Goal: Manage account settings

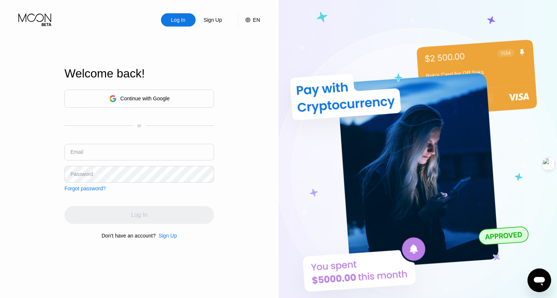
click at [157, 96] on div "Continue with Google" at bounding box center [145, 98] width 49 height 6
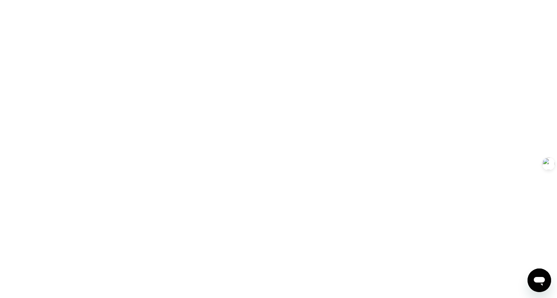
click at [282, 134] on div at bounding box center [278, 149] width 557 height 298
click at [250, 114] on div at bounding box center [278, 149] width 557 height 298
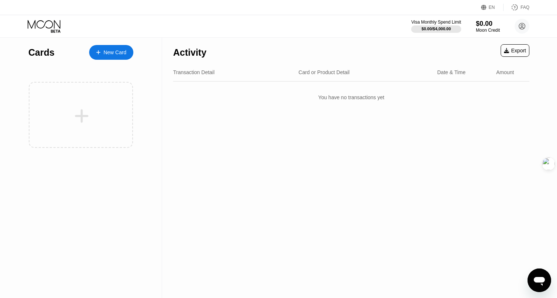
click at [199, 136] on div "Activity Export Transaction Detail Card or Product Detail Date & Time Amount Yo…" at bounding box center [351, 168] width 379 height 260
click at [290, 97] on div "You have no transactions yet" at bounding box center [351, 97] width 356 height 21
click at [523, 29] on icon at bounding box center [522, 26] width 6 height 6
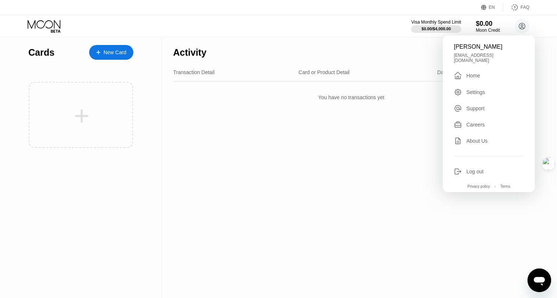
click at [479, 168] on div "Log out" at bounding box center [475, 171] width 17 height 6
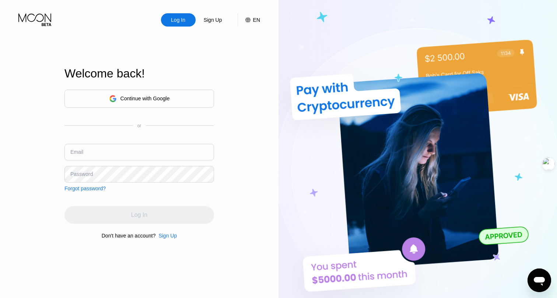
click at [170, 104] on div "Continue with Google" at bounding box center [140, 99] width 150 height 18
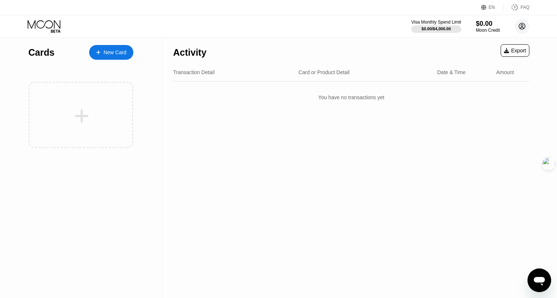
click at [523, 25] on icon at bounding box center [523, 26] width 4 height 4
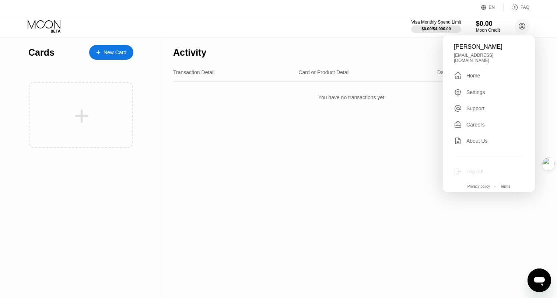
click at [478, 168] on div "Log out" at bounding box center [475, 171] width 17 height 6
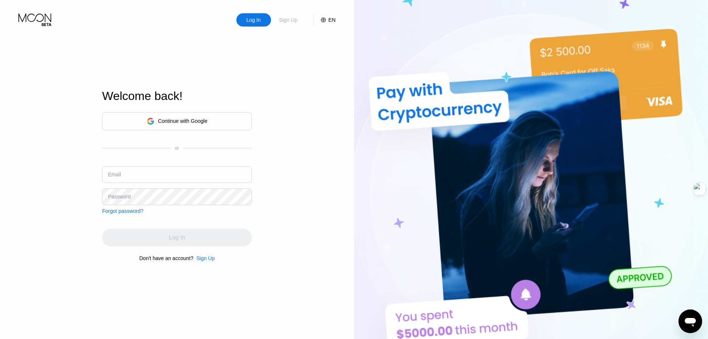
click at [287, 23] on div "Sign Up" at bounding box center [288, 19] width 20 height 7
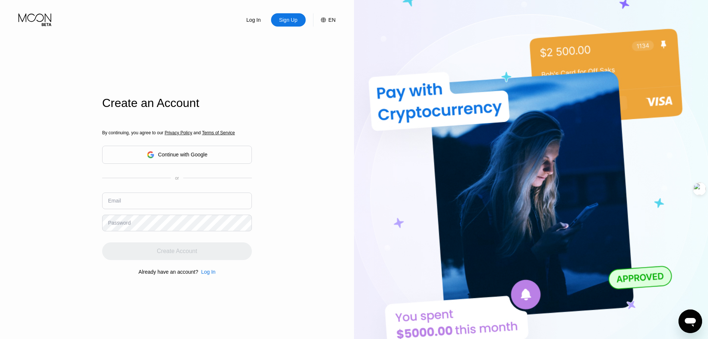
click at [252, 23] on div "Log In" at bounding box center [254, 19] width 16 height 7
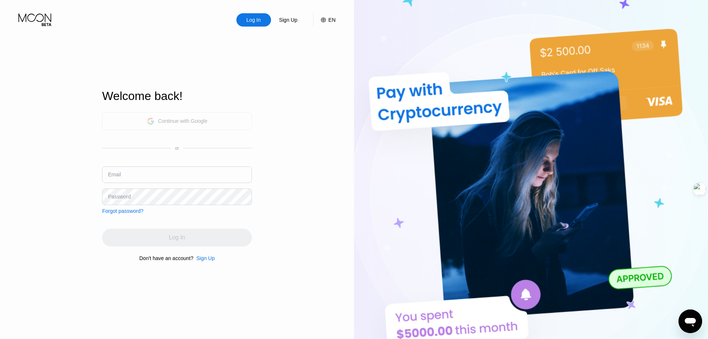
click at [196, 123] on div "Continue with Google" at bounding box center [182, 121] width 49 height 6
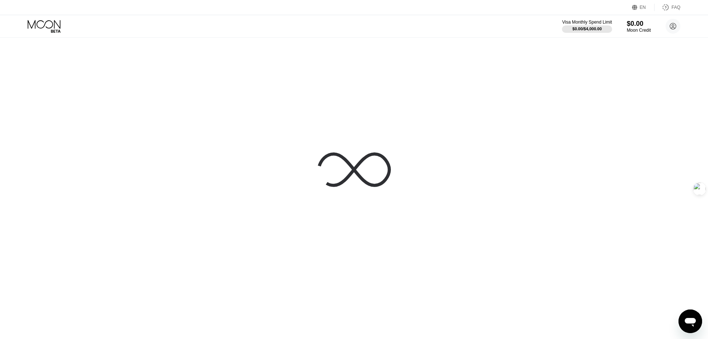
click at [539, 188] on div at bounding box center [354, 169] width 708 height 339
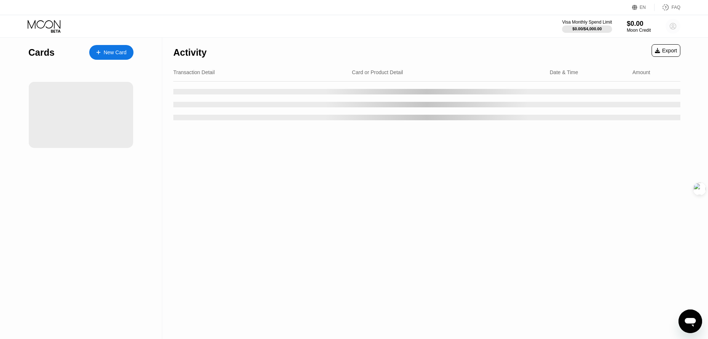
click at [673, 27] on icon at bounding box center [673, 26] width 4 height 4
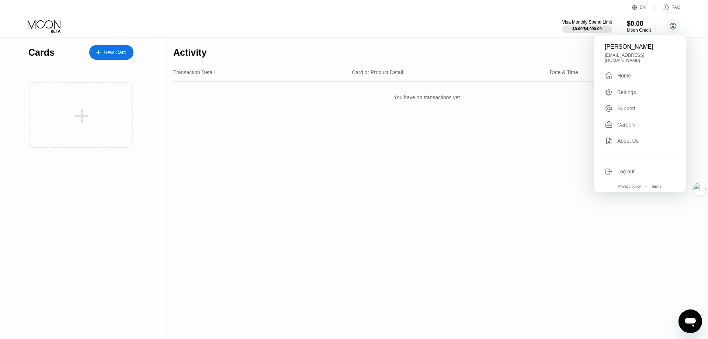
click at [641, 53] on div "fionafeng2016@gmail.com" at bounding box center [640, 58] width 70 height 10
click at [635, 29] on div "Moon Credit" at bounding box center [638, 30] width 25 height 5
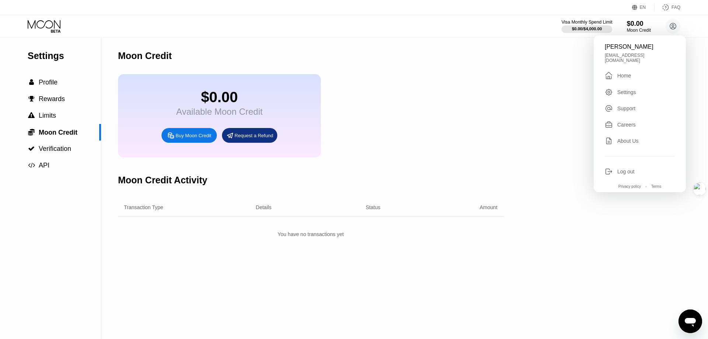
click at [578, 28] on div "$0.00 / $4,000.00" at bounding box center [587, 29] width 30 height 4
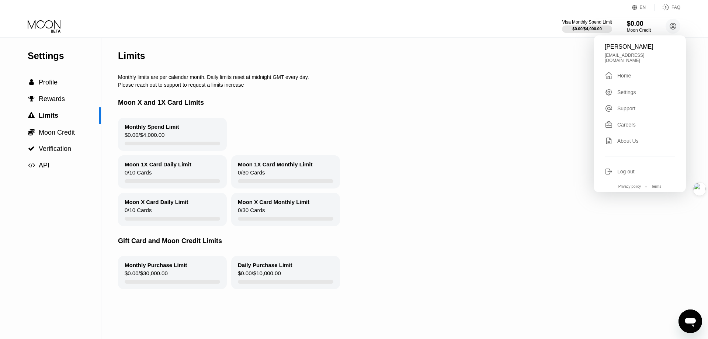
click at [641, 9] on div "EN" at bounding box center [643, 7] width 6 height 5
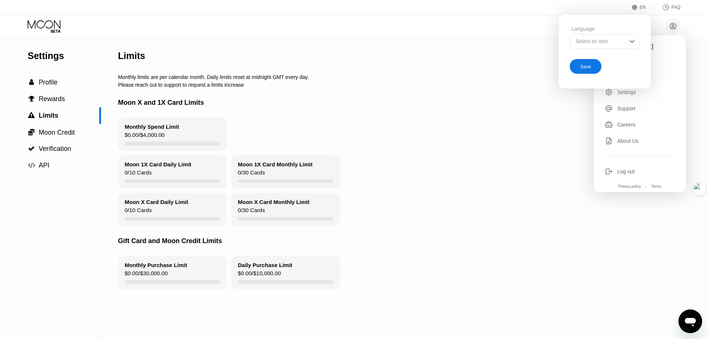
click at [677, 8] on div "FAQ" at bounding box center [675, 7] width 9 height 5
click at [146, 93] on div "Moon X and 1X Card Limits" at bounding box center [401, 103] width 566 height 30
click at [148, 145] on div at bounding box center [172, 144] width 95 height 4
click at [69, 81] on div " Profile" at bounding box center [50, 83] width 101 height 8
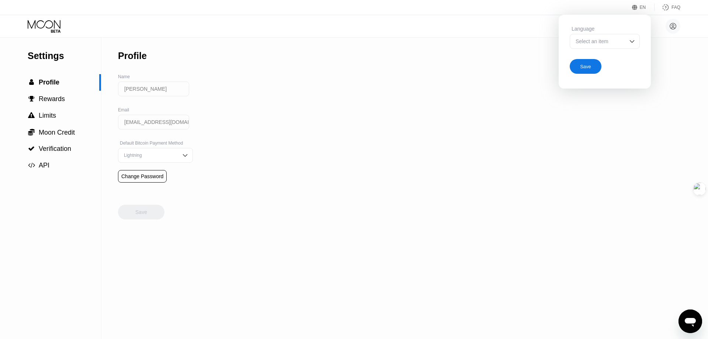
click at [152, 91] on input "Fiona Feng" at bounding box center [153, 88] width 71 height 15
click at [178, 151] on div "Lightning" at bounding box center [155, 155] width 75 height 15
click at [238, 150] on div "Settings  Profile  Rewards  Limits  Moon Credit  Verification  API Profil…" at bounding box center [354, 188] width 708 height 301
click at [602, 10] on div "EN Language Select an item Save FAQ" at bounding box center [354, 7] width 708 height 15
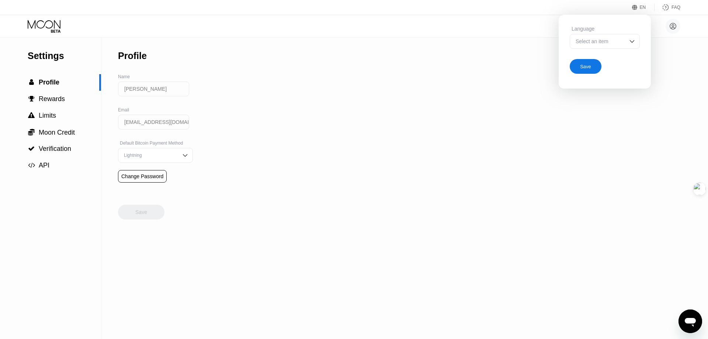
click at [594, 72] on div "Save" at bounding box center [586, 66] width 32 height 15
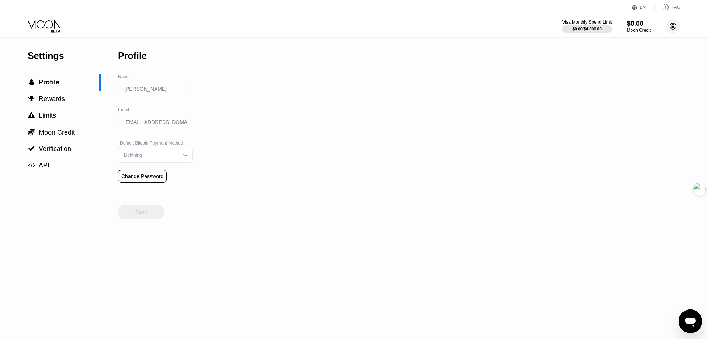
click at [673, 27] on icon at bounding box center [673, 26] width 4 height 4
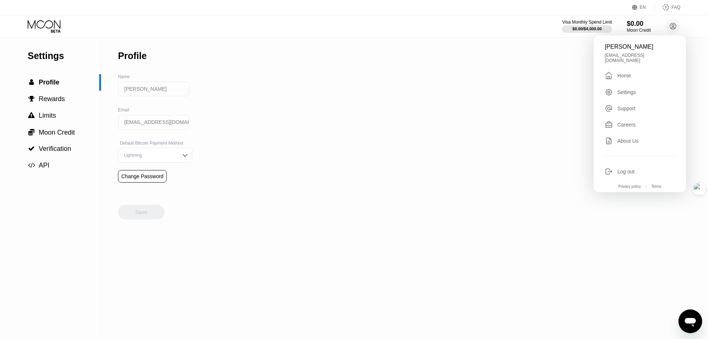
click at [626, 90] on div "Settings" at bounding box center [626, 92] width 19 height 6
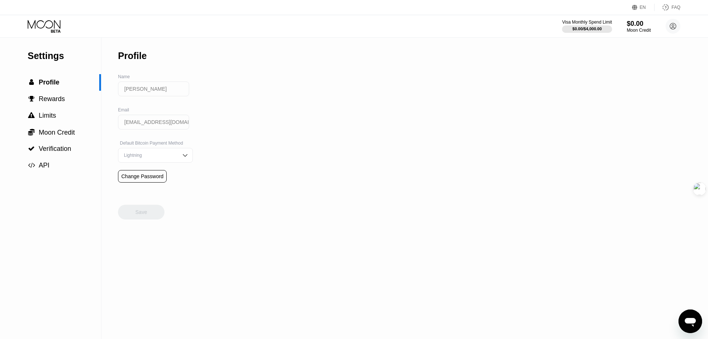
click at [674, 9] on div "FAQ" at bounding box center [675, 7] width 9 height 5
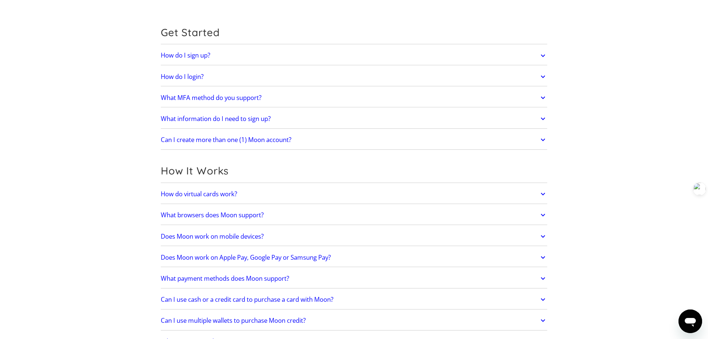
scroll to position [65, 0]
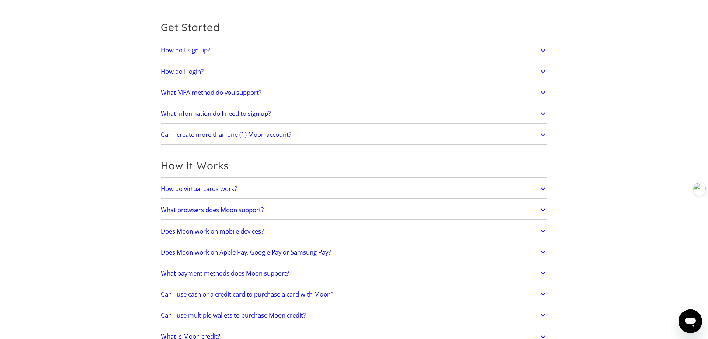
click at [258, 135] on h2 "Can I create more than one (1) Moon account?" at bounding box center [226, 134] width 131 height 7
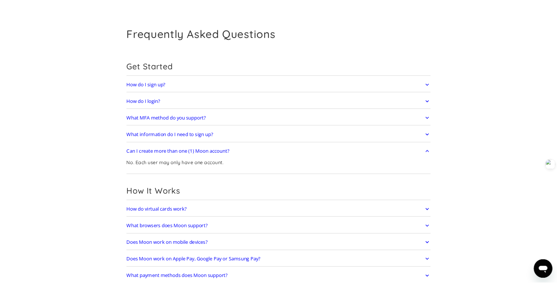
scroll to position [0, 0]
